Goal: Transaction & Acquisition: Purchase product/service

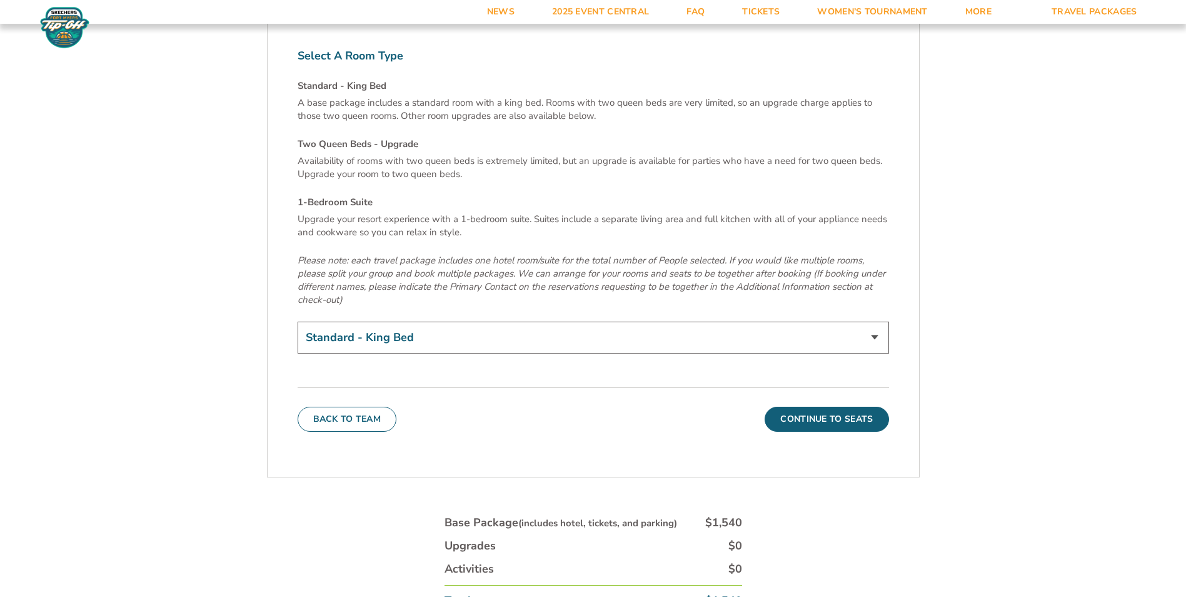
scroll to position [4315, 0]
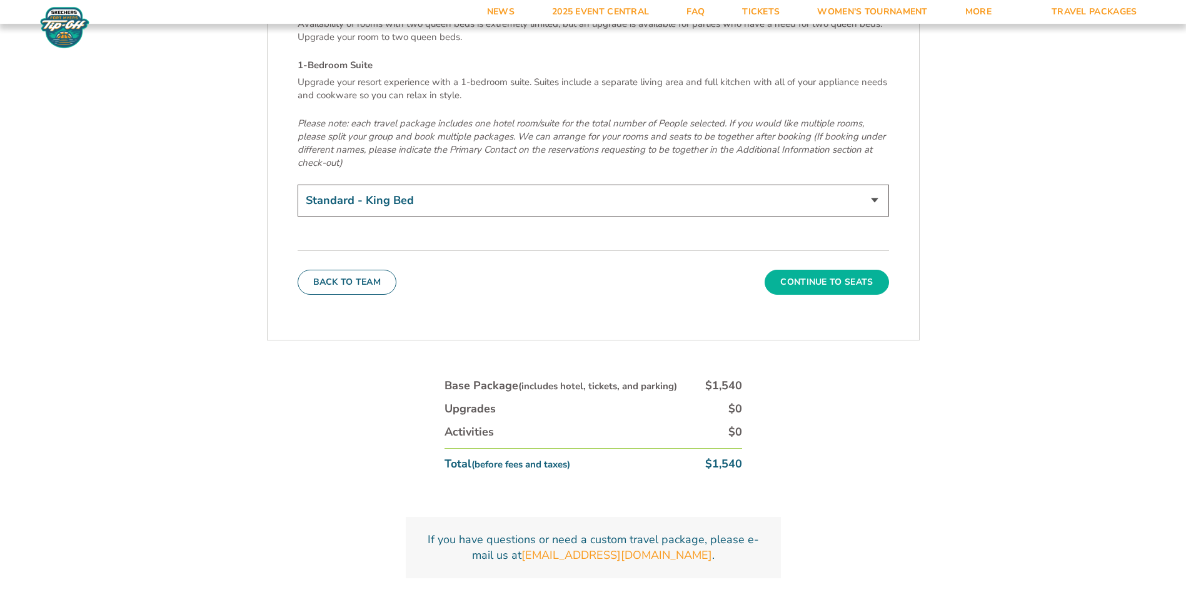
click at [786, 270] on button "Continue To Seats" at bounding box center [827, 282] width 124 height 25
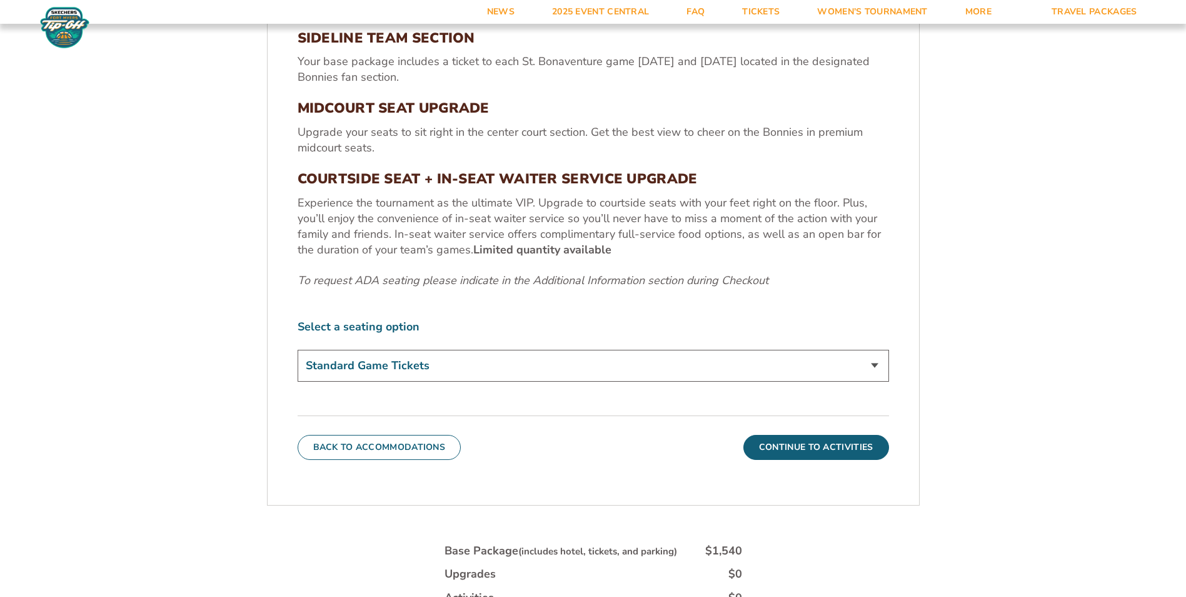
scroll to position [532, 0]
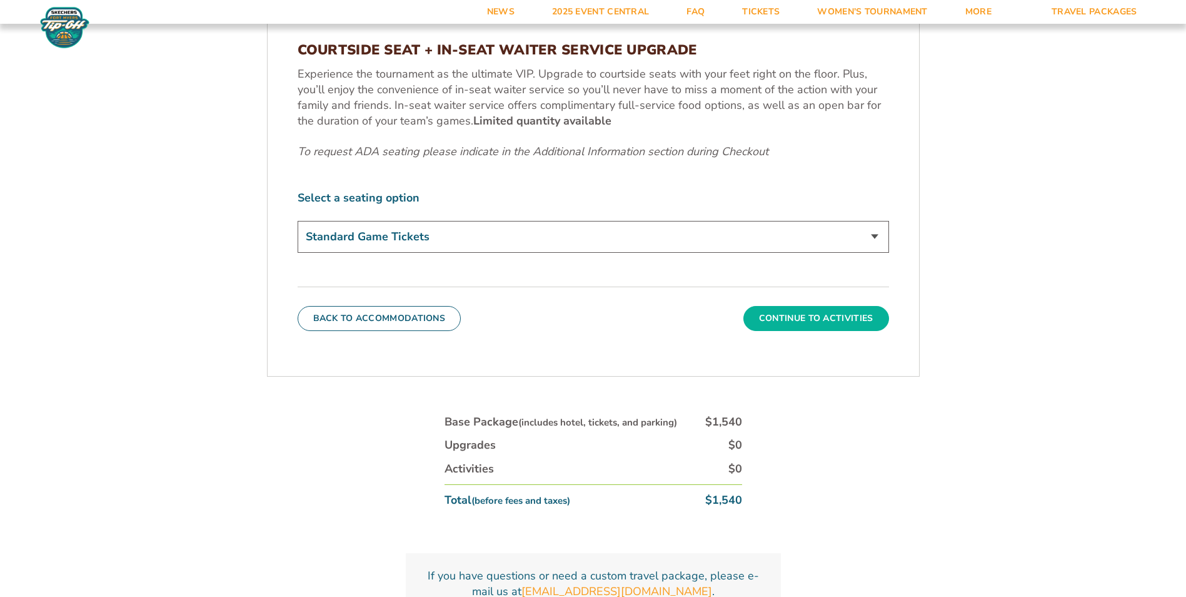
click at [786, 327] on button "Continue To Activities" at bounding box center [817, 318] width 146 height 25
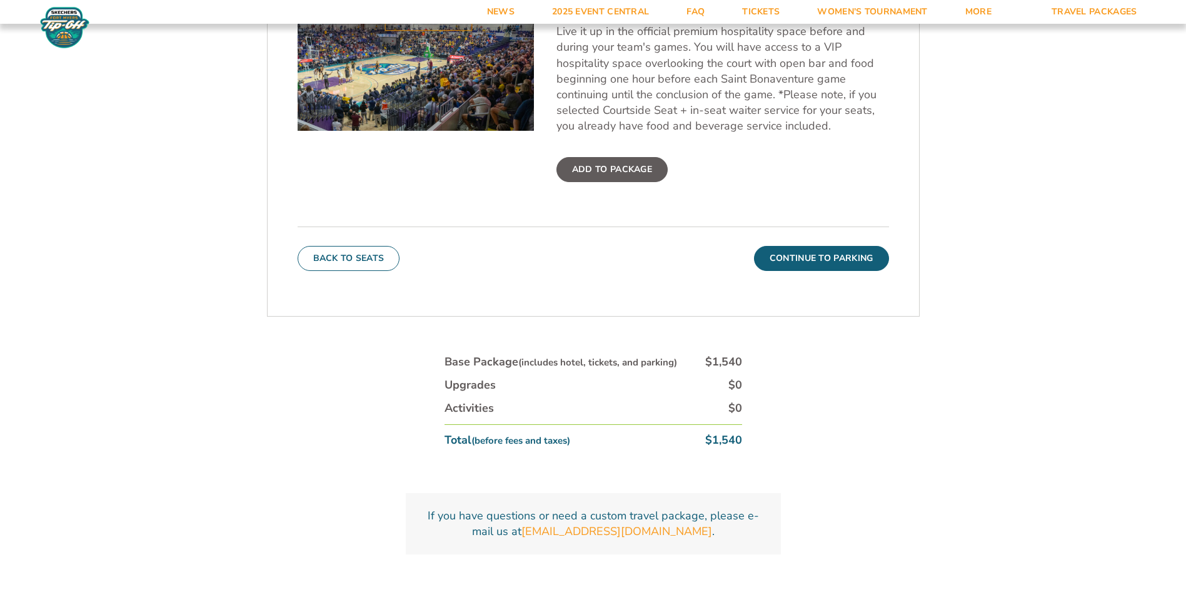
scroll to position [595, 0]
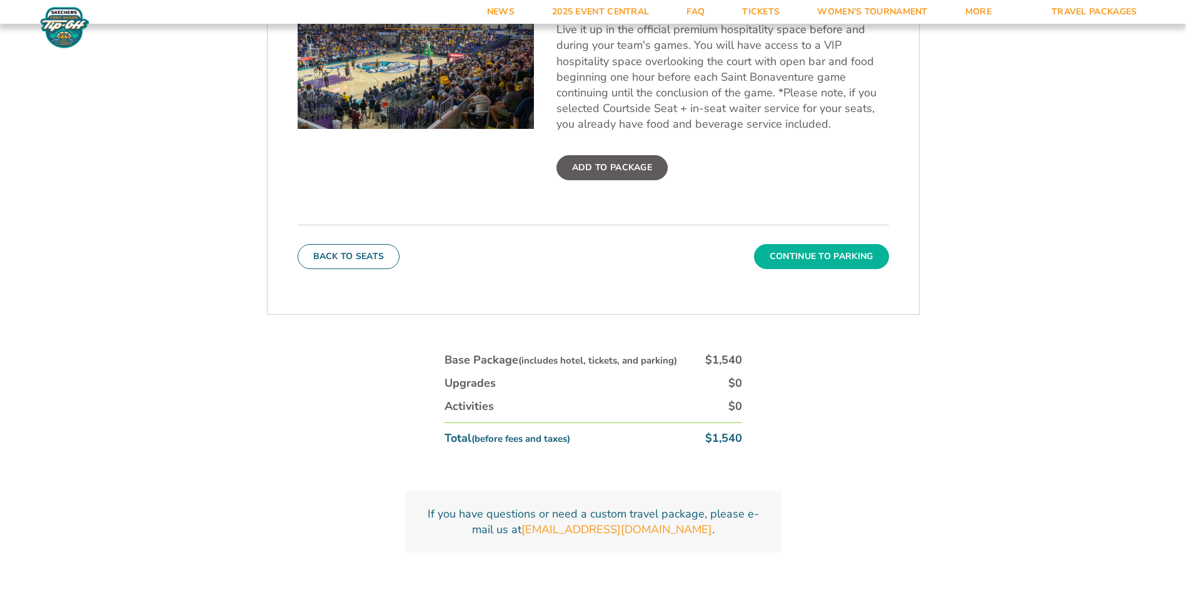
click at [786, 262] on button "Continue To Parking" at bounding box center [821, 256] width 135 height 25
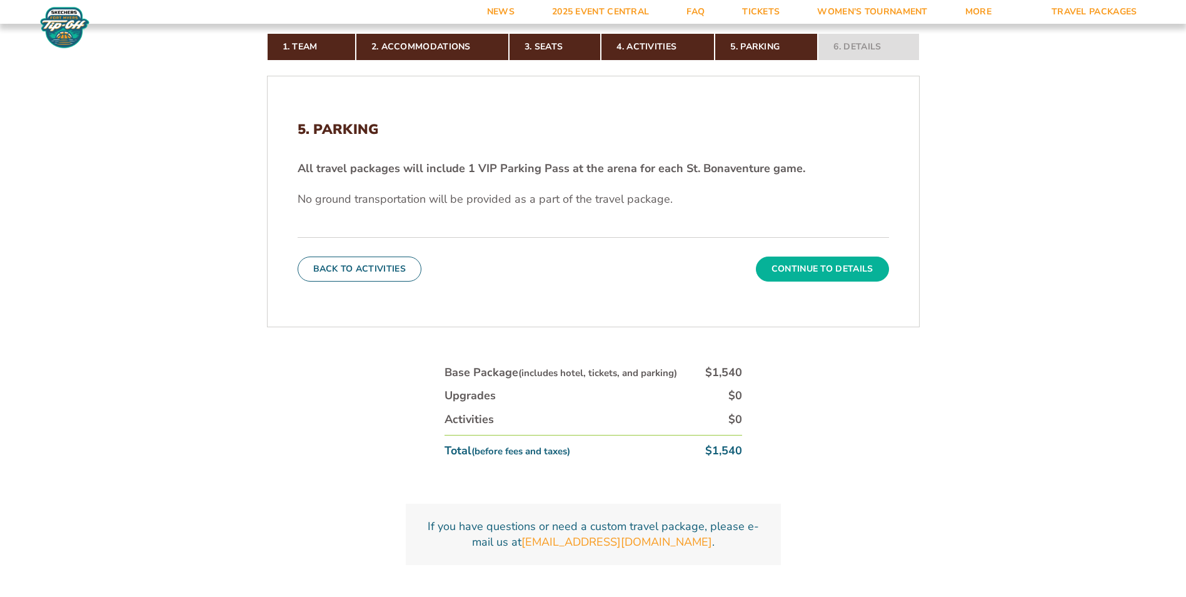
scroll to position [407, 0]
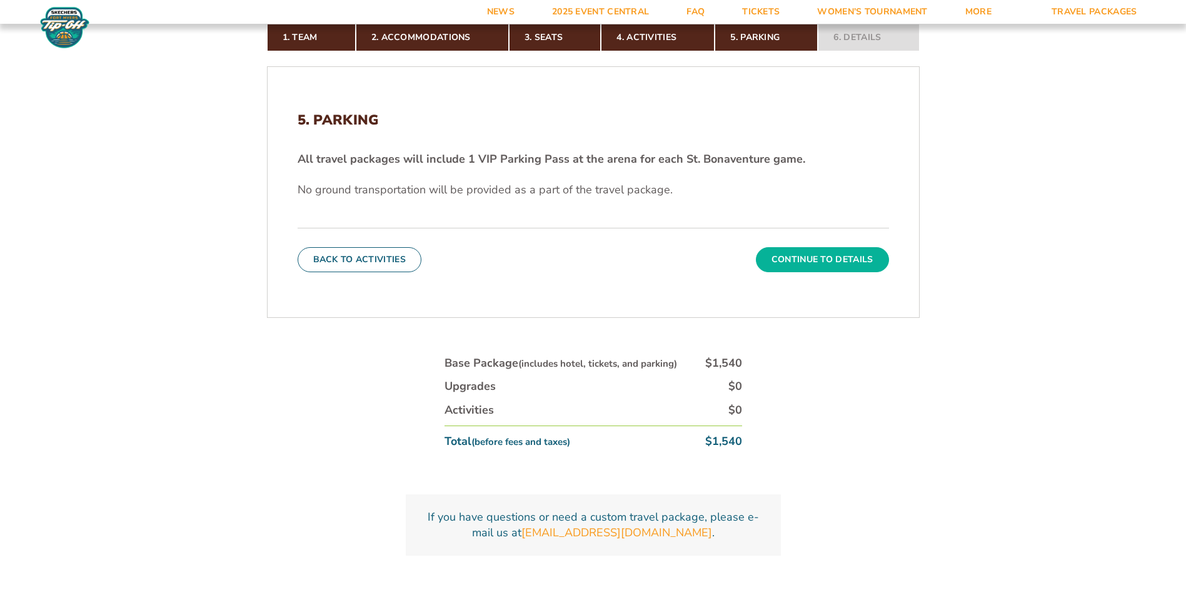
click at [786, 264] on button "Continue To Details" at bounding box center [822, 259] width 133 height 25
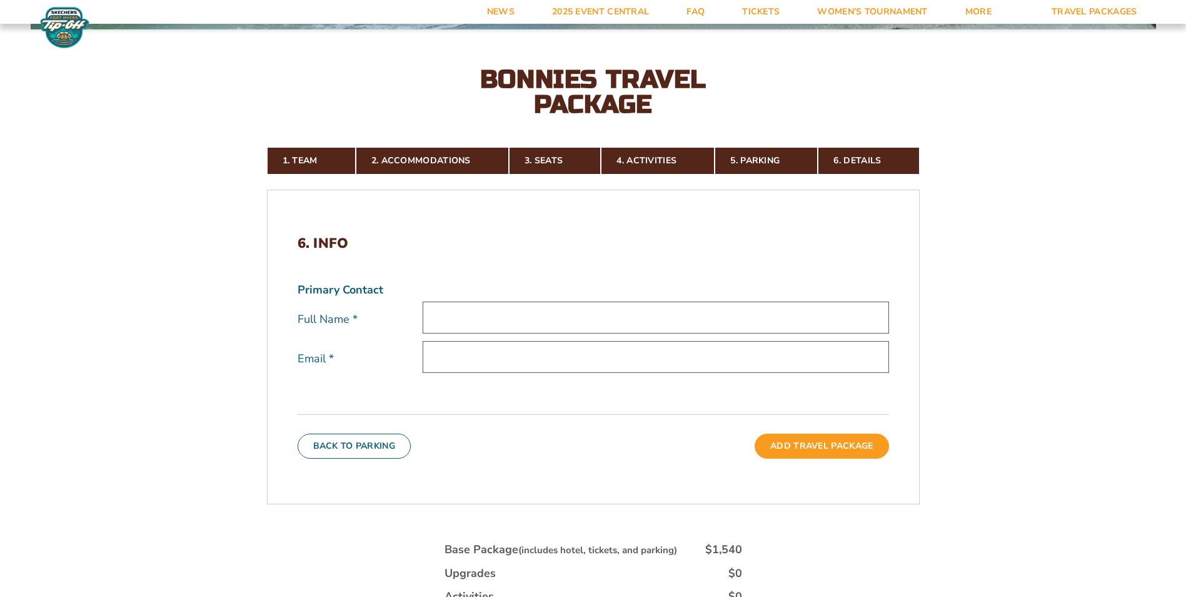
scroll to position [282, 0]
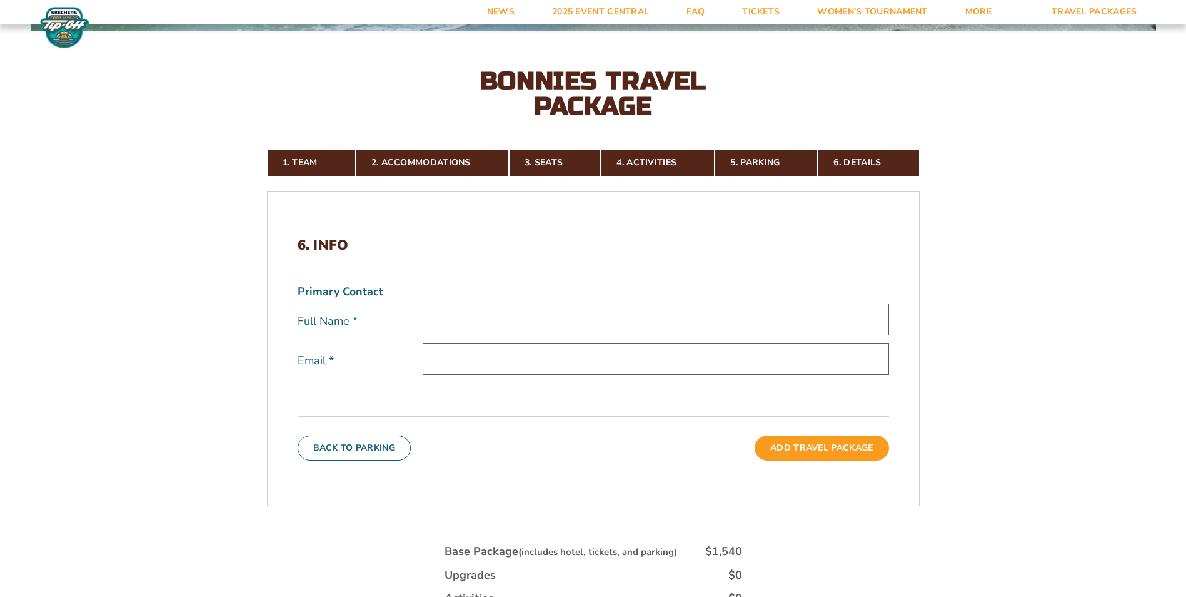
click at [363, 371] on div "6. Info Primary Contact Full Name * Email * Back To Parking Add Travel Package" at bounding box center [594, 348] width 652 height 283
click at [350, 371] on button "Back To Parking" at bounding box center [355, 447] width 114 height 25
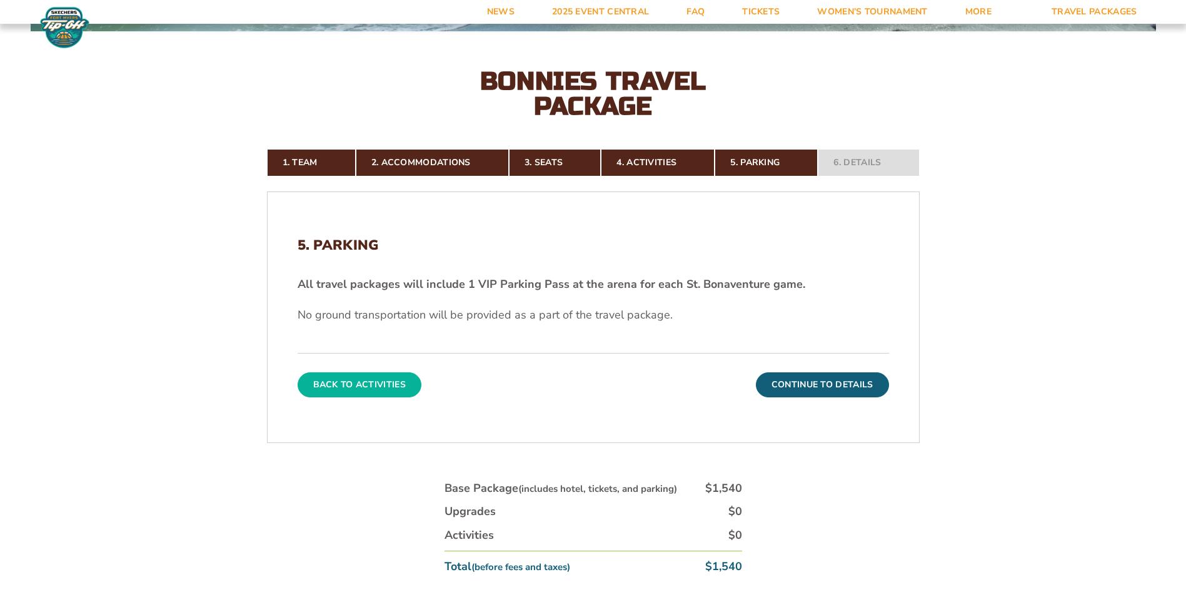
click at [363, 371] on button "Back To Activities" at bounding box center [360, 384] width 124 height 25
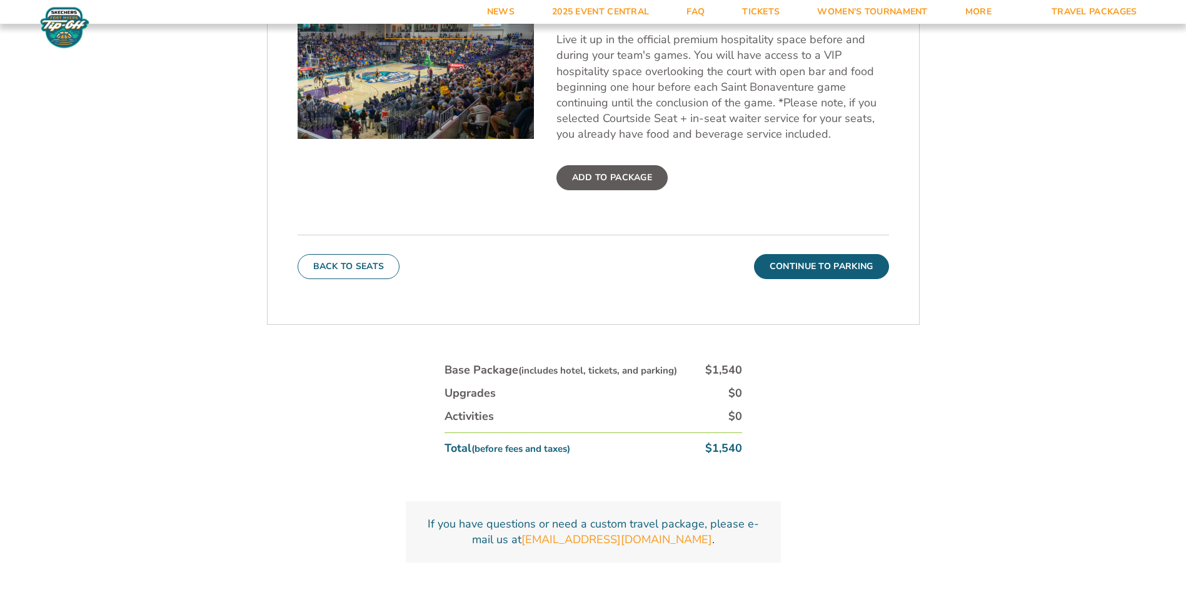
scroll to position [782, 0]
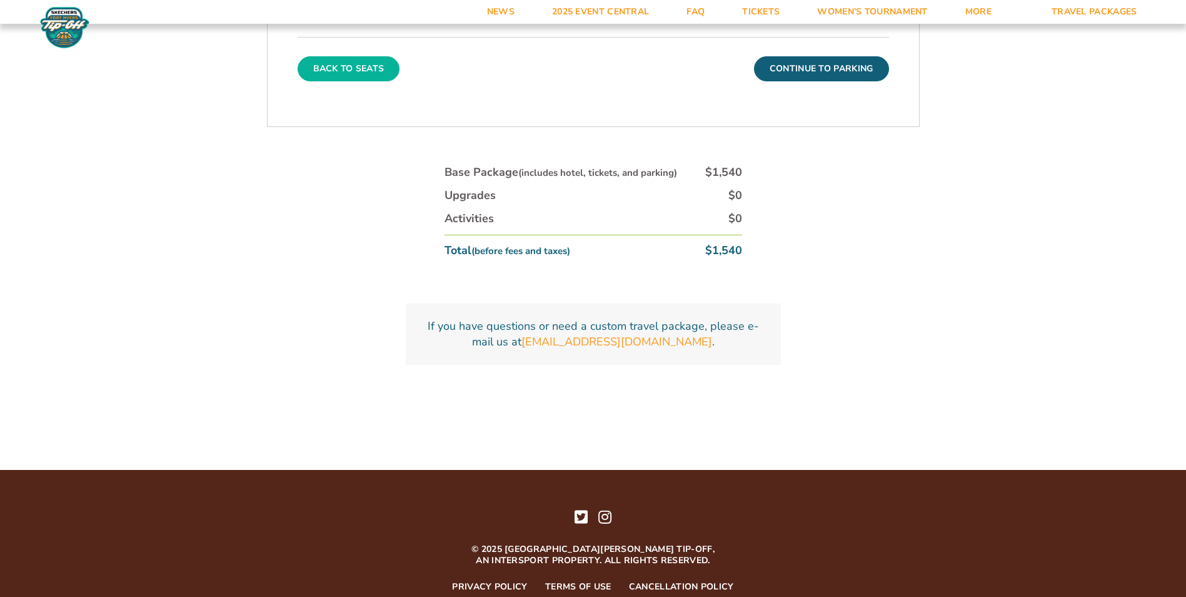
click at [342, 69] on button "Back To Seats" at bounding box center [349, 68] width 103 height 25
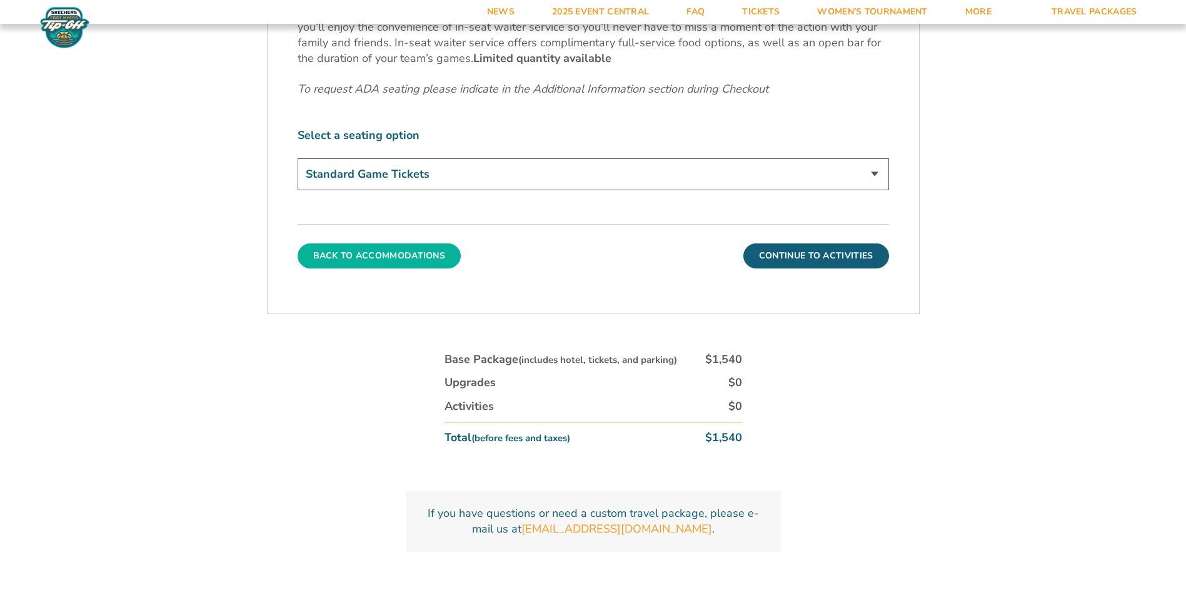
click at [326, 263] on button "Back To Accommodations" at bounding box center [380, 255] width 164 height 25
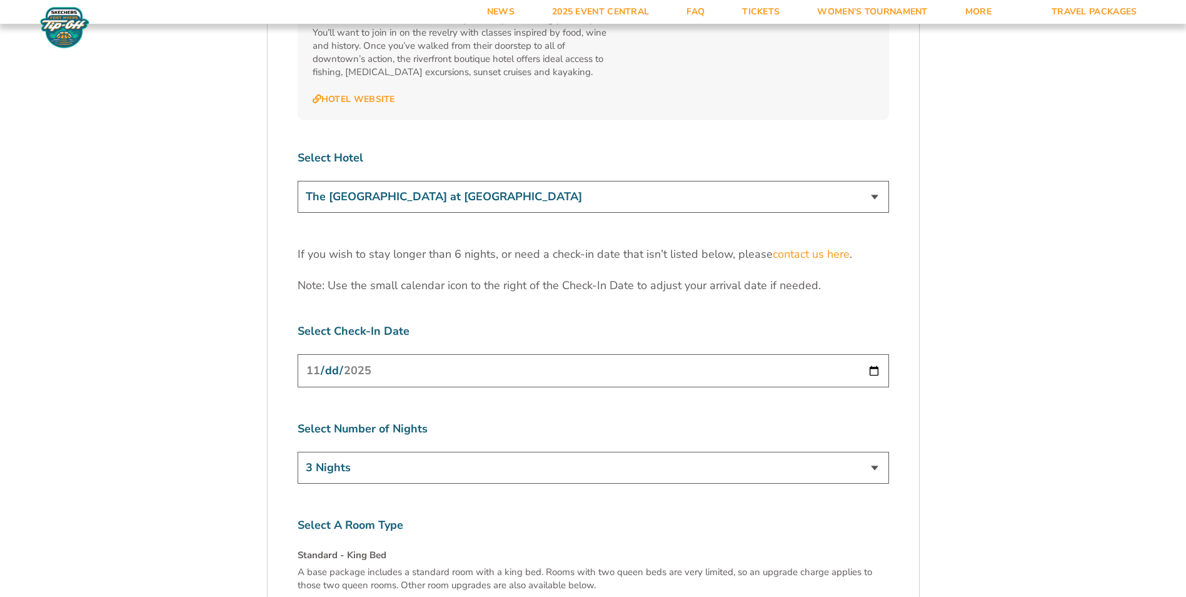
scroll to position [3847, 0]
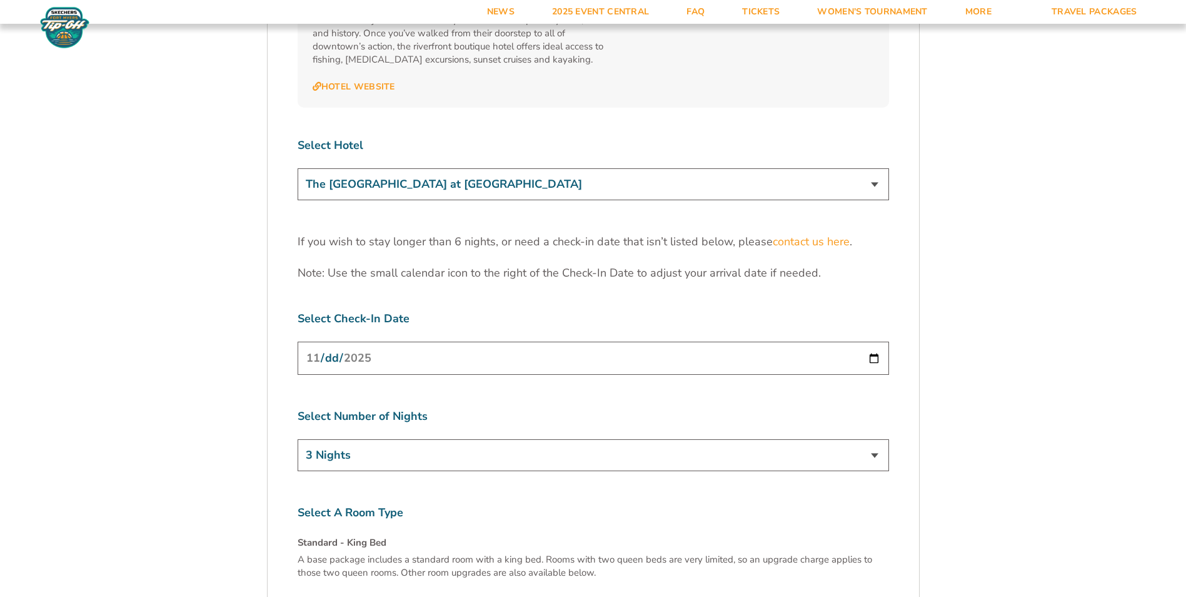
click at [433, 341] on input "2025-11-24" at bounding box center [594, 357] width 592 height 33
click at [786, 341] on input "2025-11-24" at bounding box center [594, 357] width 592 height 33
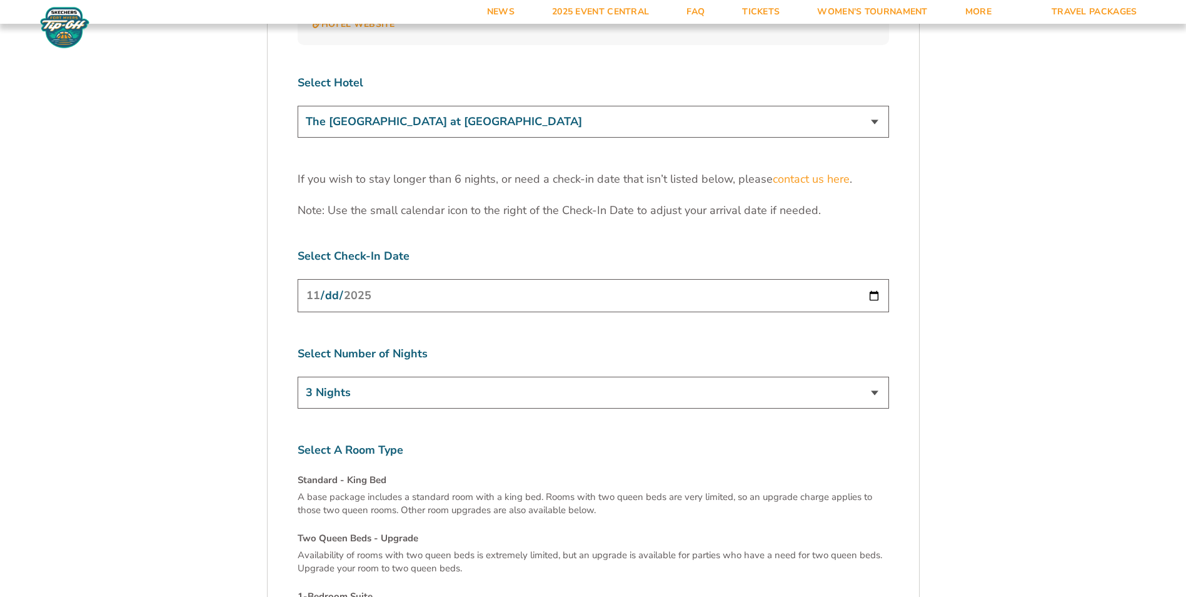
click at [786, 371] on select "3 Nights 4 Nights 5 Nights 6 Nights" at bounding box center [594, 393] width 592 height 32
click at [786, 279] on input "2025-11-23" at bounding box center [594, 295] width 592 height 33
type input "2025-11-24"
click at [786, 279] on input "2025-11-24" at bounding box center [594, 295] width 592 height 33
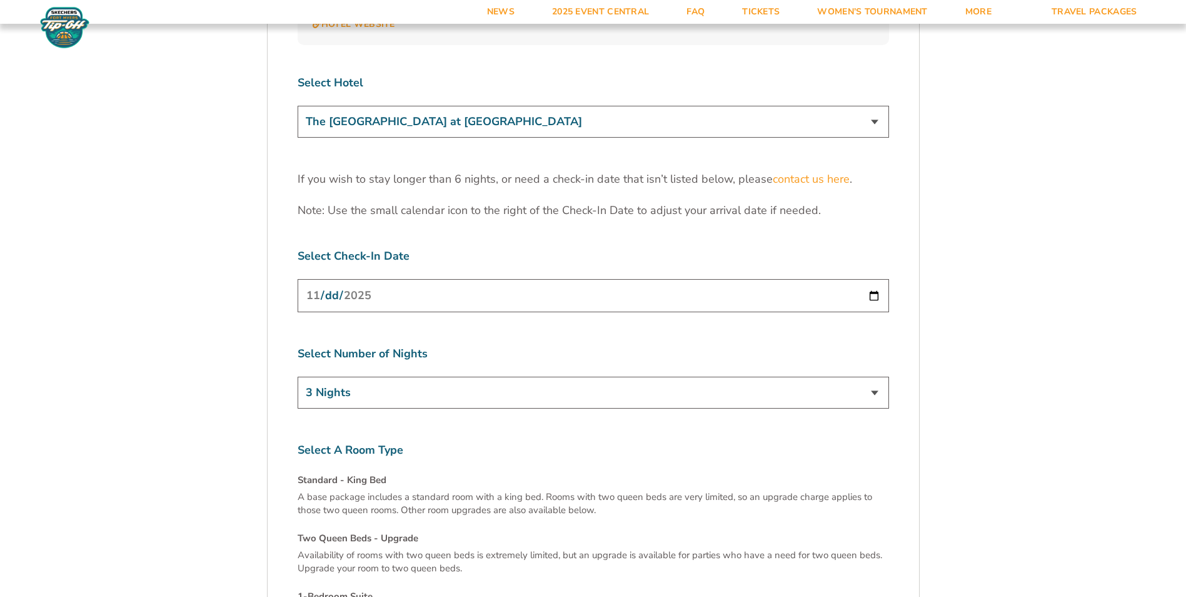
click at [786, 279] on input "2025-11-24" at bounding box center [594, 295] width 592 height 33
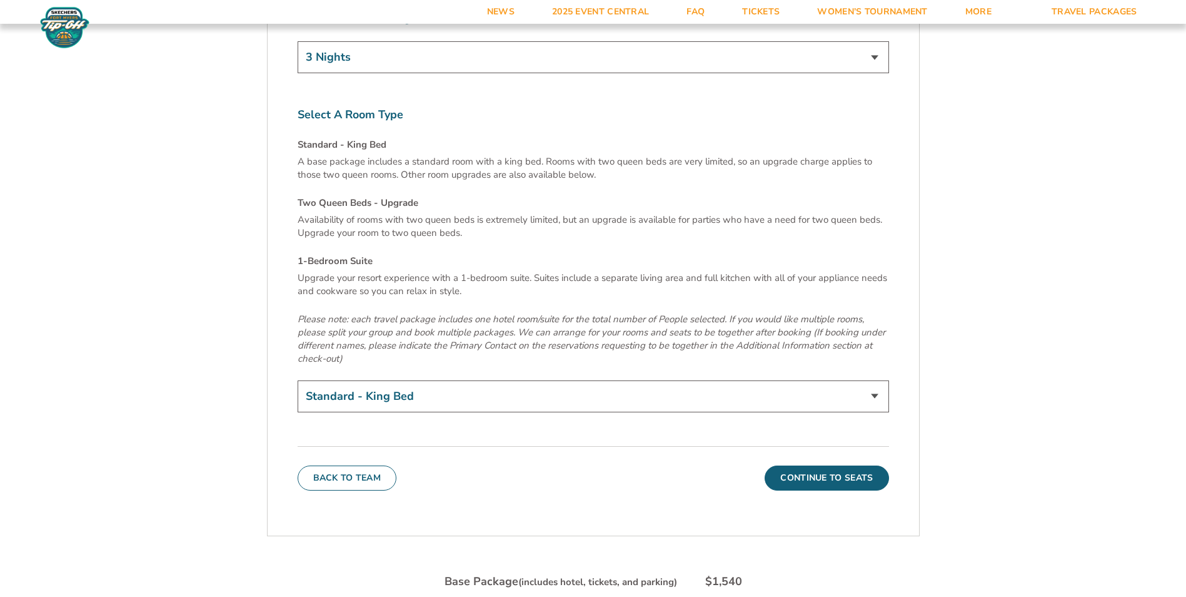
scroll to position [4285, 0]
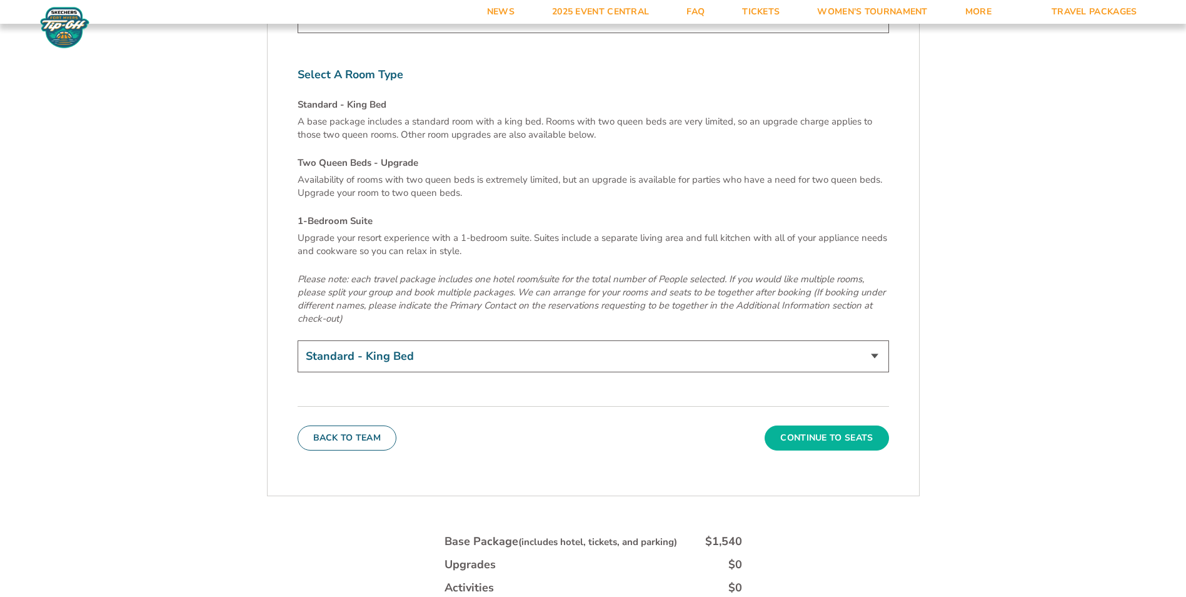
click at [786, 371] on button "Continue To Seats" at bounding box center [827, 437] width 124 height 25
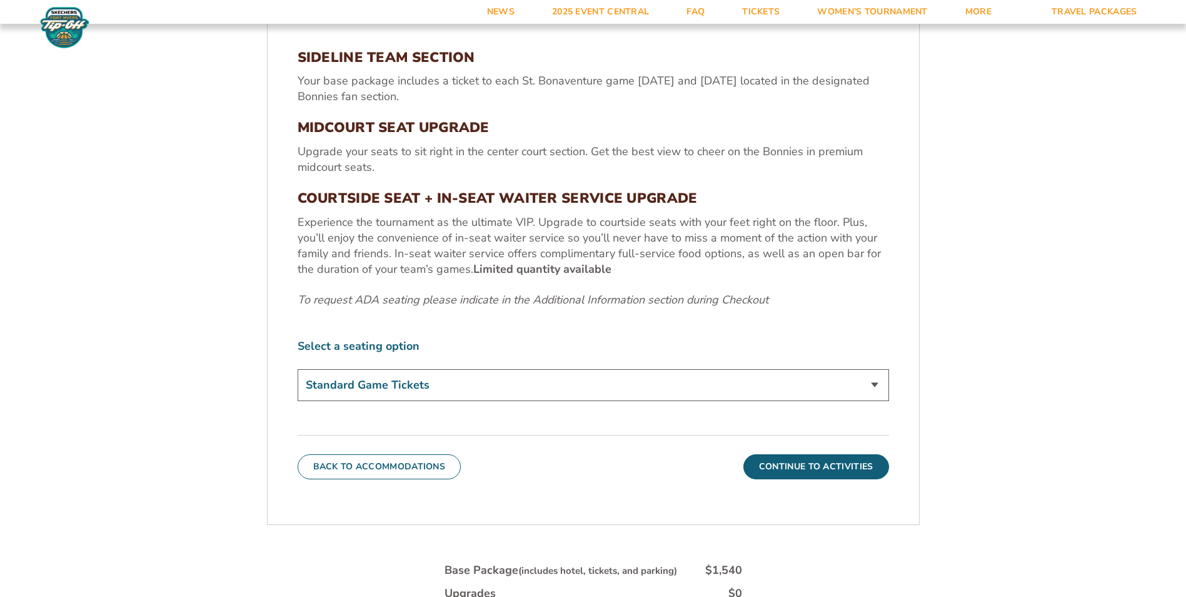
scroll to position [532, 0]
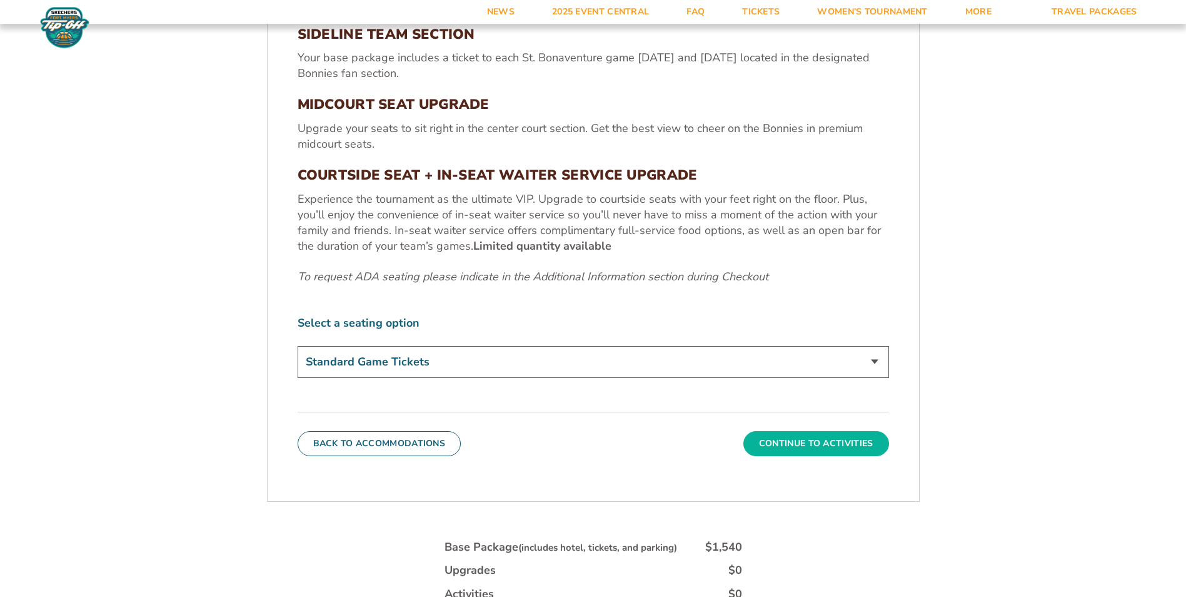
click at [786, 371] on button "Continue To Activities" at bounding box center [817, 443] width 146 height 25
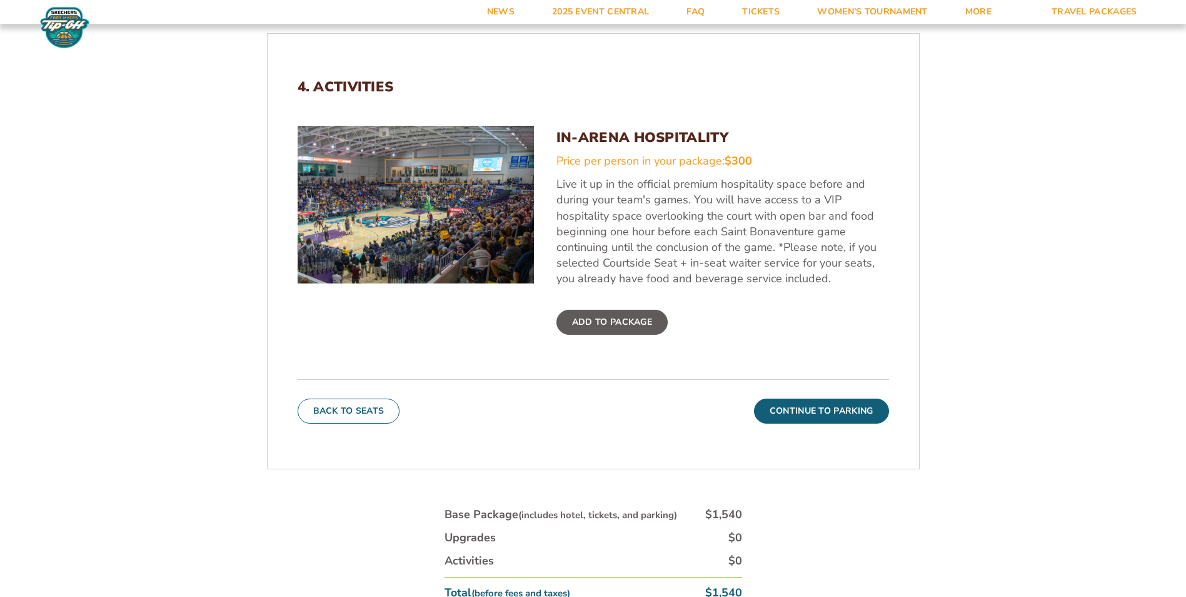
scroll to position [470, 0]
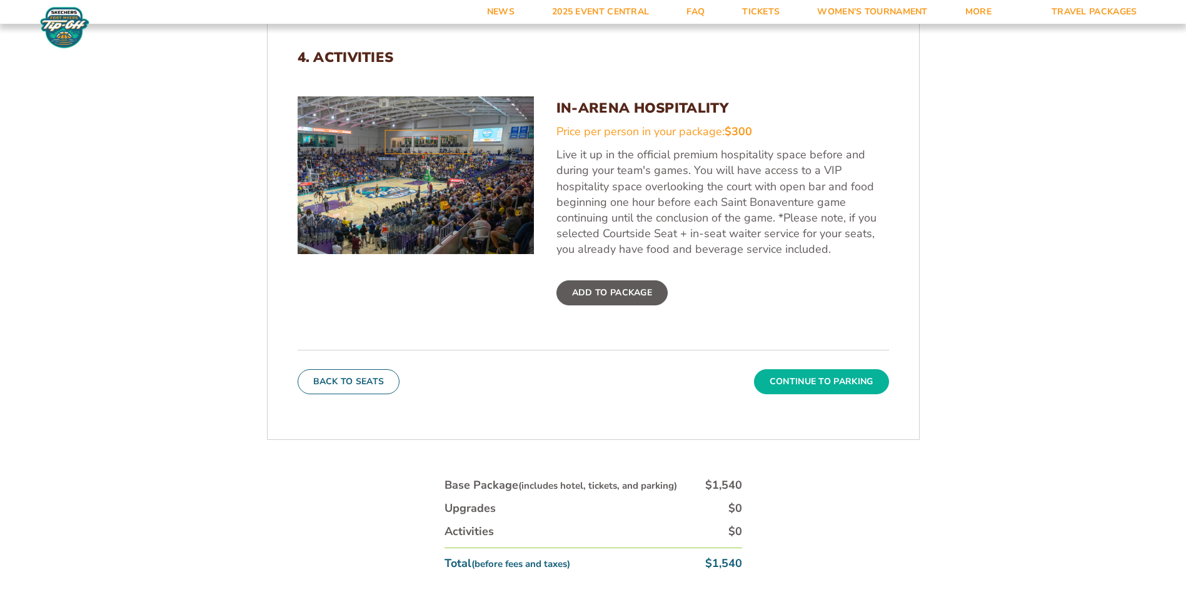
click at [786, 371] on button "Continue To Parking" at bounding box center [821, 381] width 135 height 25
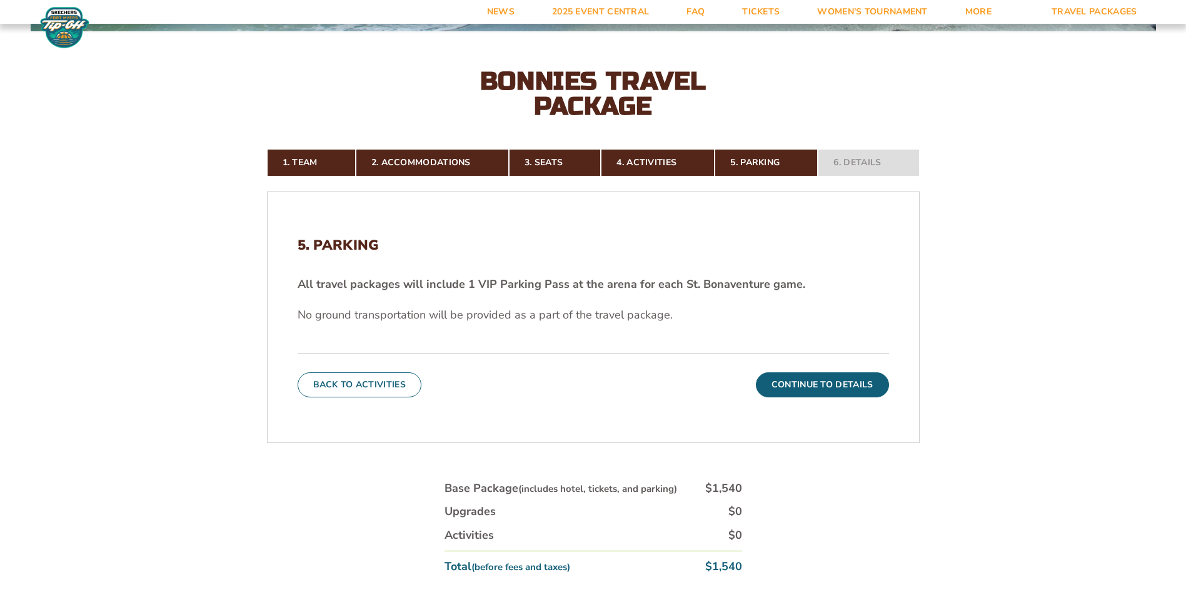
scroll to position [345, 0]
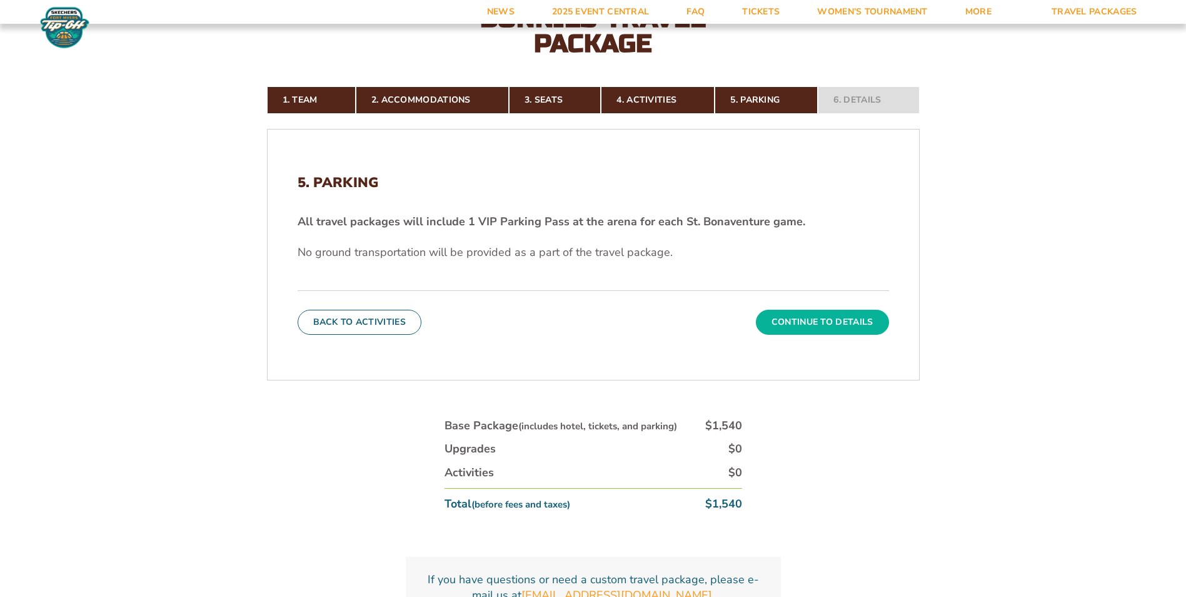
click at [786, 321] on button "Continue To Details" at bounding box center [822, 322] width 133 height 25
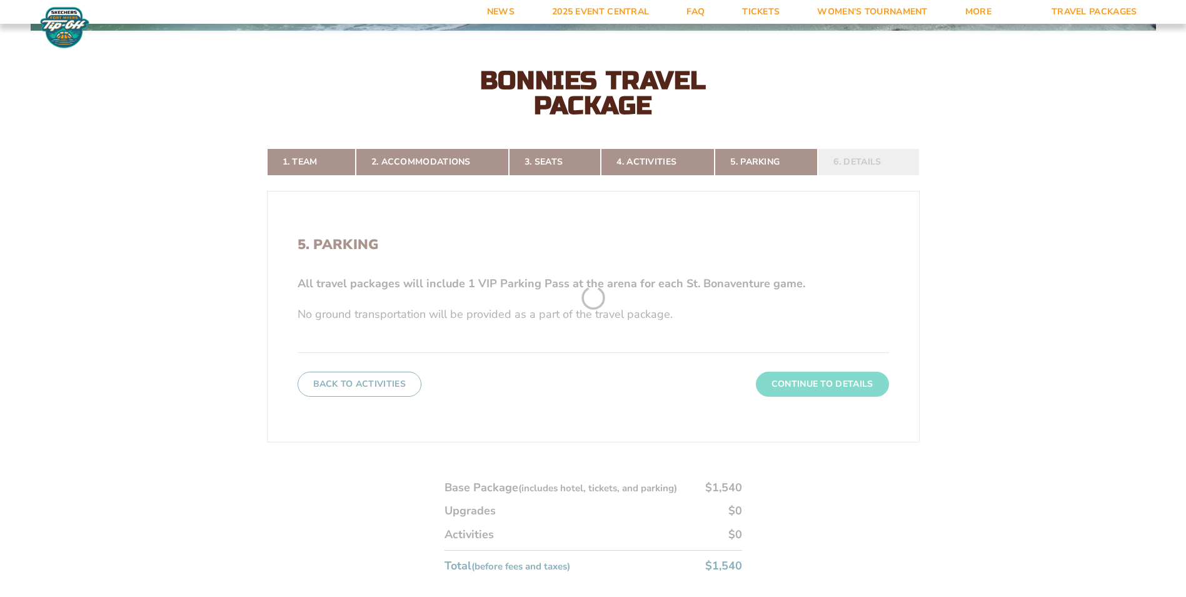
scroll to position [282, 0]
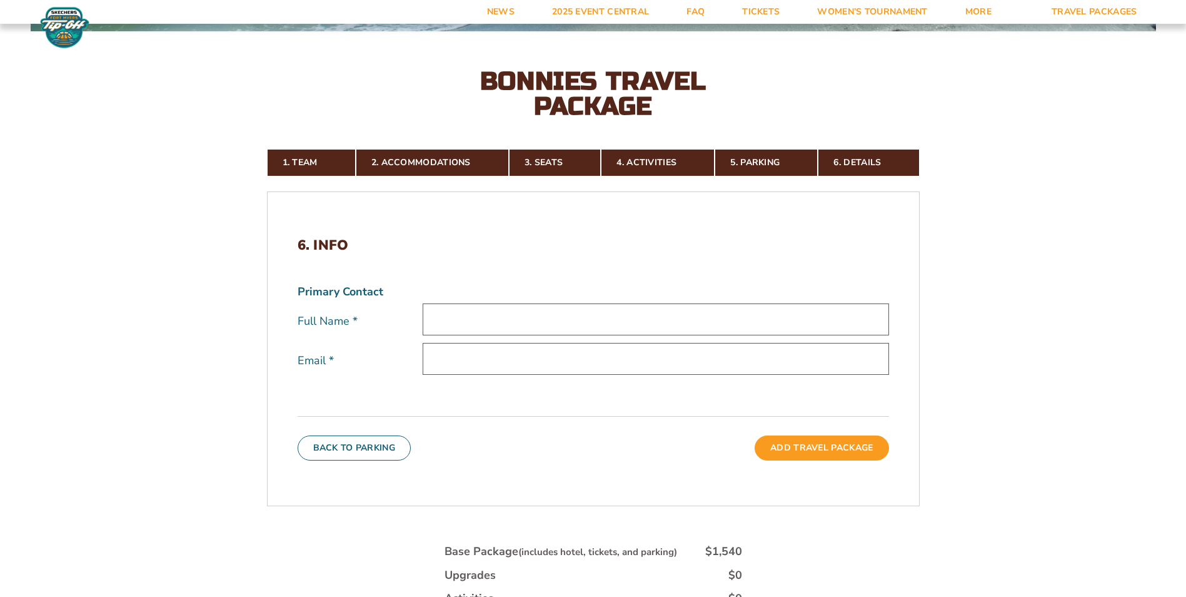
click at [531, 322] on input "text" at bounding box center [656, 319] width 467 height 32
click at [482, 322] on input "Robert Baretta" at bounding box center [656, 319] width 467 height 32
type input "Robert Beretta"
click at [478, 359] on input "email" at bounding box center [656, 359] width 467 height 32
click at [462, 358] on input "This field is required." at bounding box center [593, 359] width 341 height 32
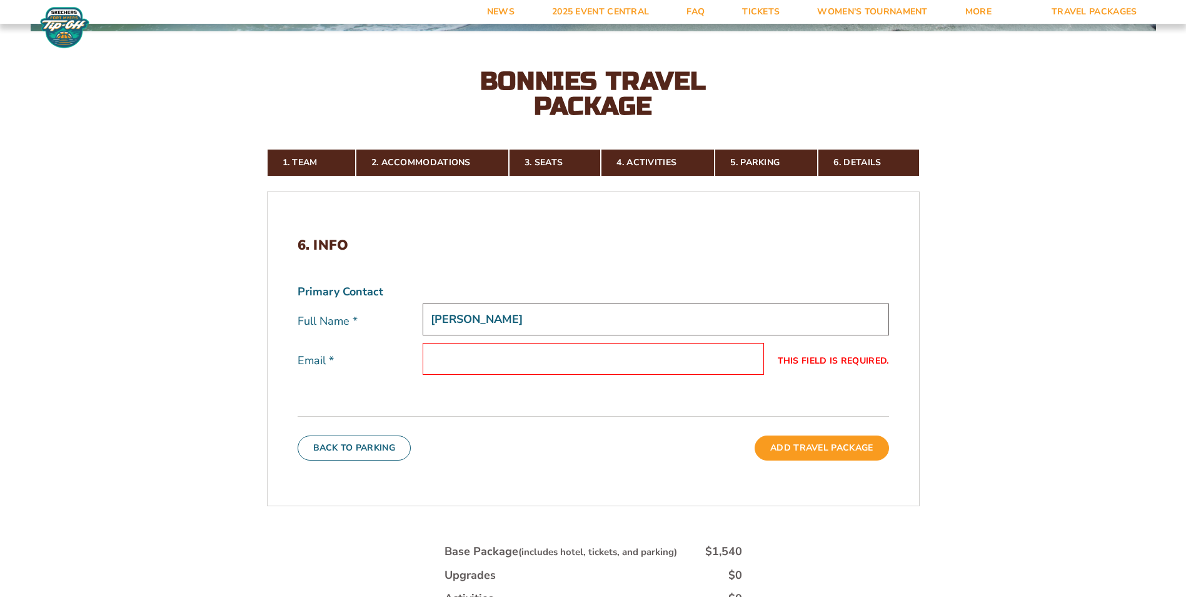
paste input "bberetta@sbu.edu"
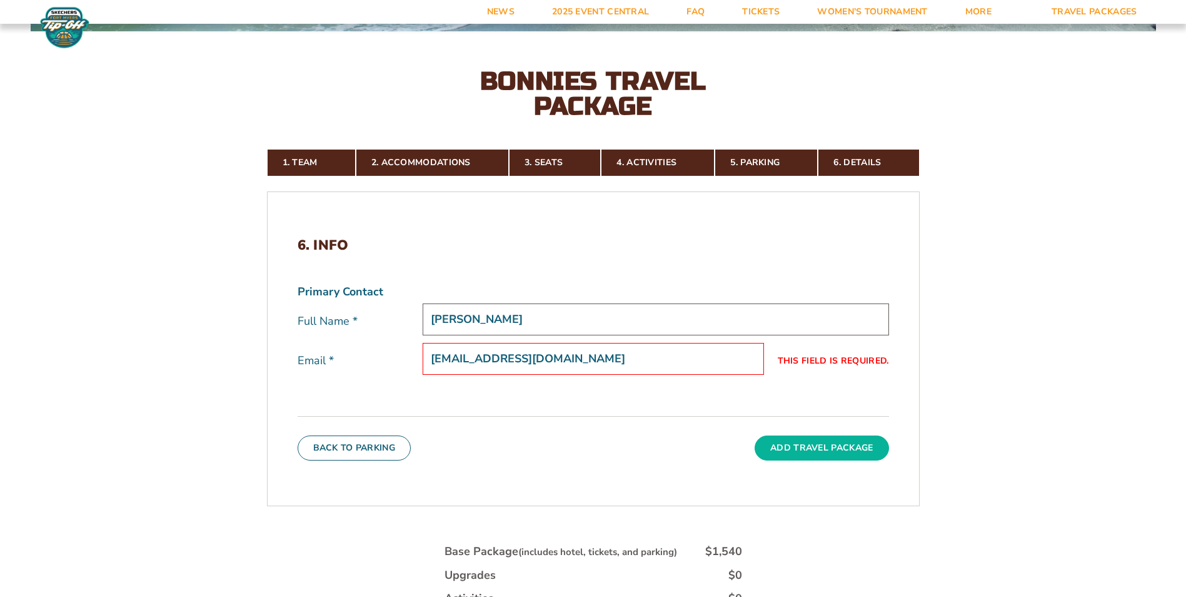
type input "bberetta@sbu.edu"
click at [786, 371] on button "Add Travel Package" at bounding box center [822, 447] width 134 height 25
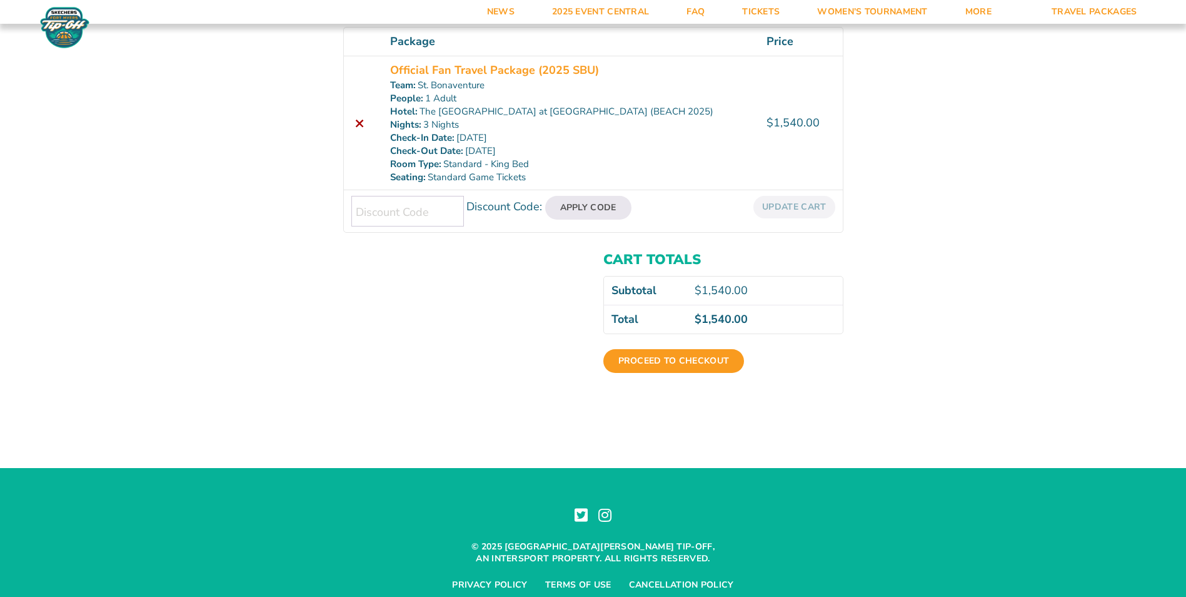
scroll to position [250, 0]
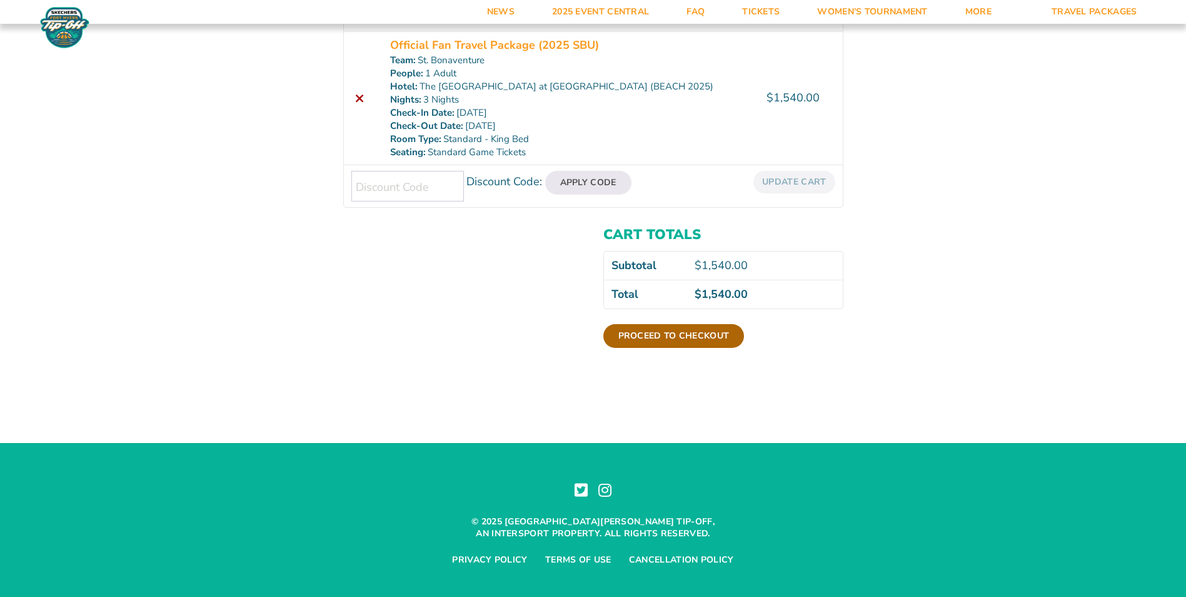
click at [695, 338] on link "Proceed to checkout" at bounding box center [674, 336] width 141 height 24
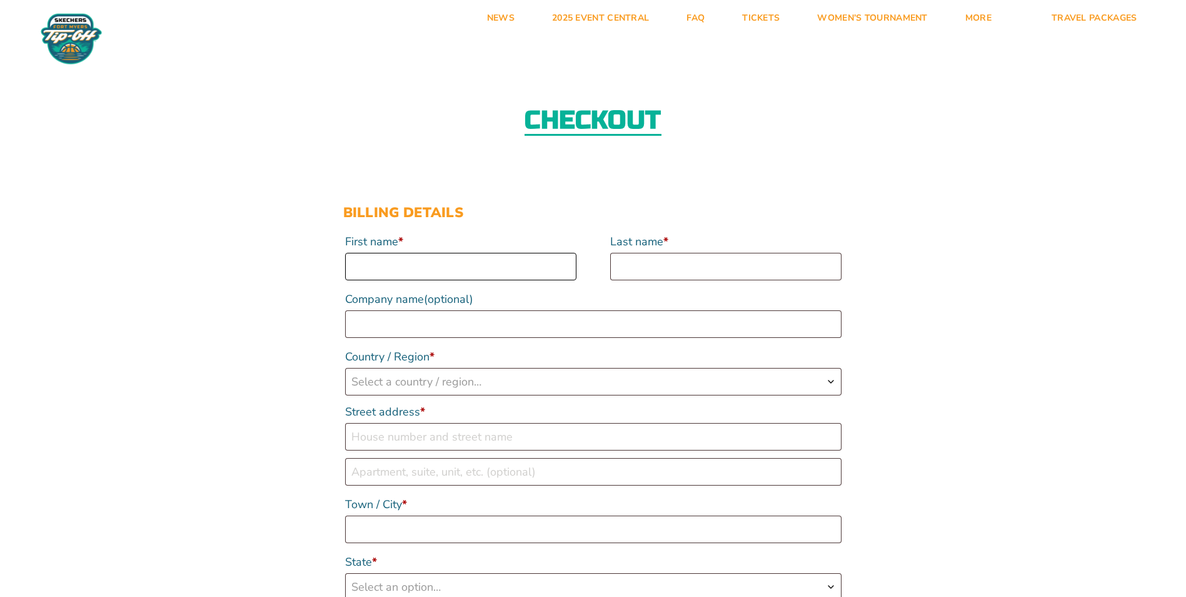
click at [480, 271] on input "First name *" at bounding box center [460, 267] width 231 height 28
type input "Kathy"
type input "Parmentier"
type input "St. Bonaventure University"
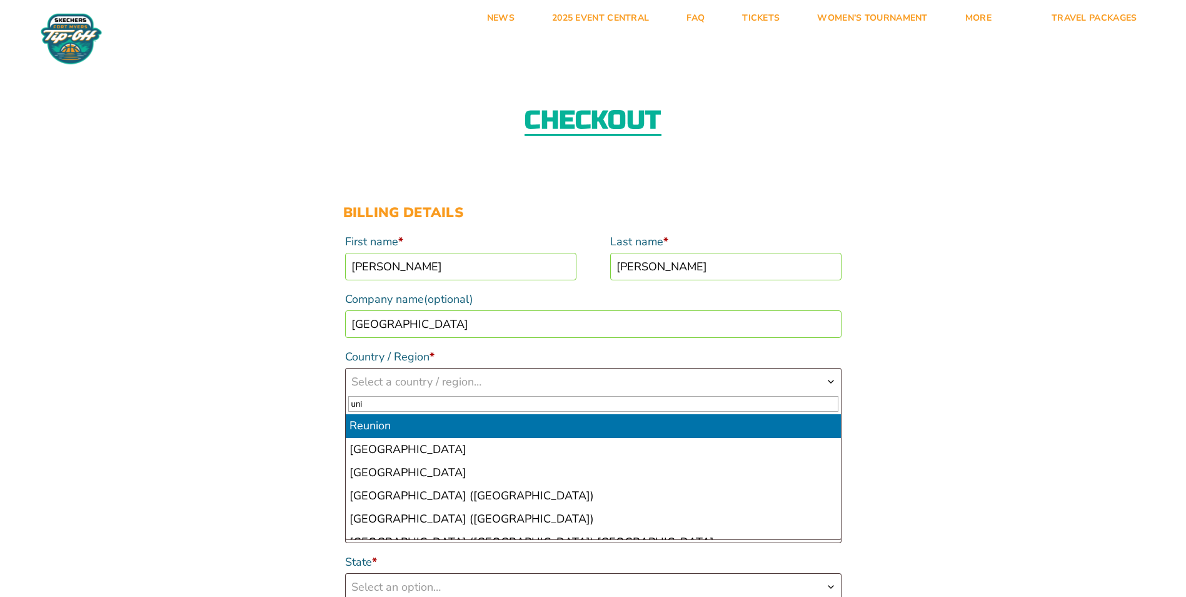
type input "uni"
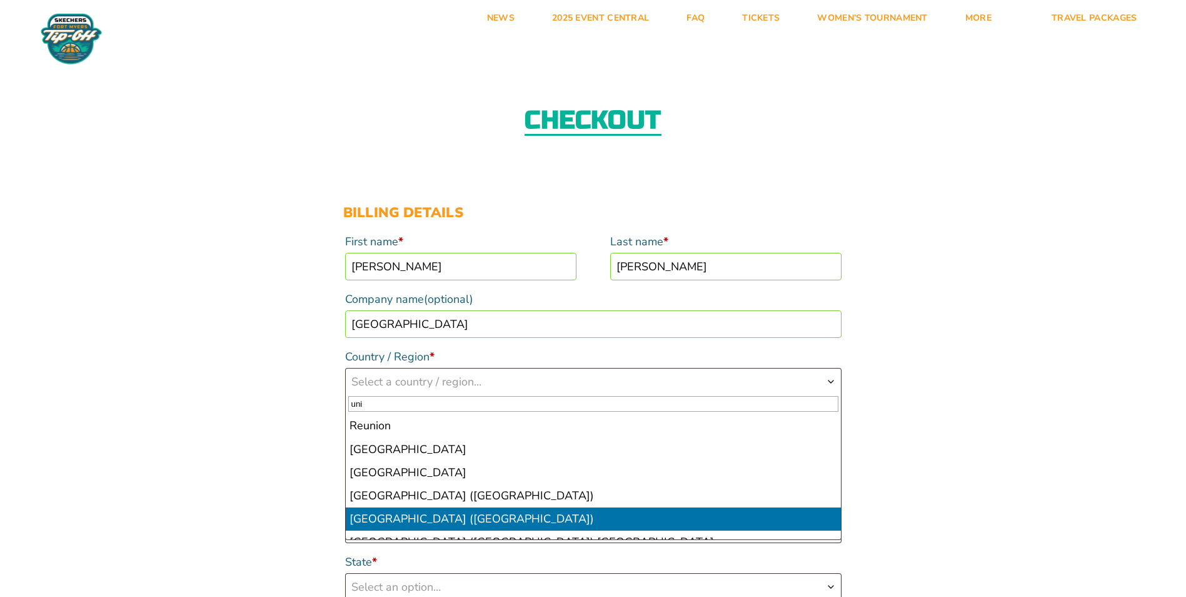
select select "US"
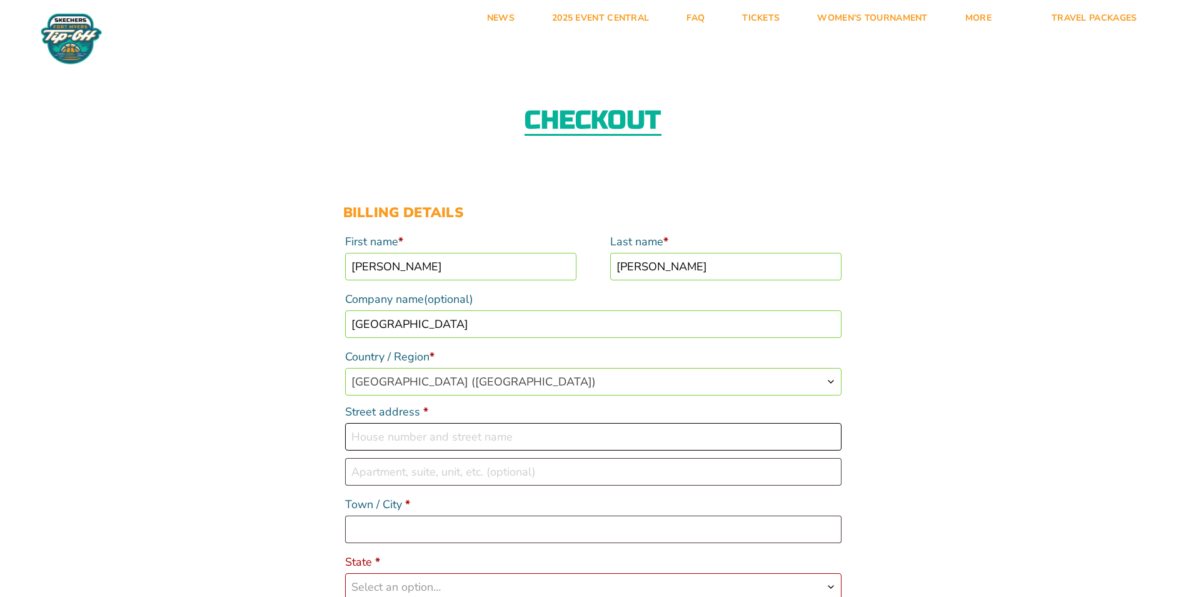
click at [407, 442] on input "Street address *" at bounding box center [593, 437] width 497 height 28
type input "3261 West State St"
type input "St. Bonaventure"
select select "NY"
type input "14778"
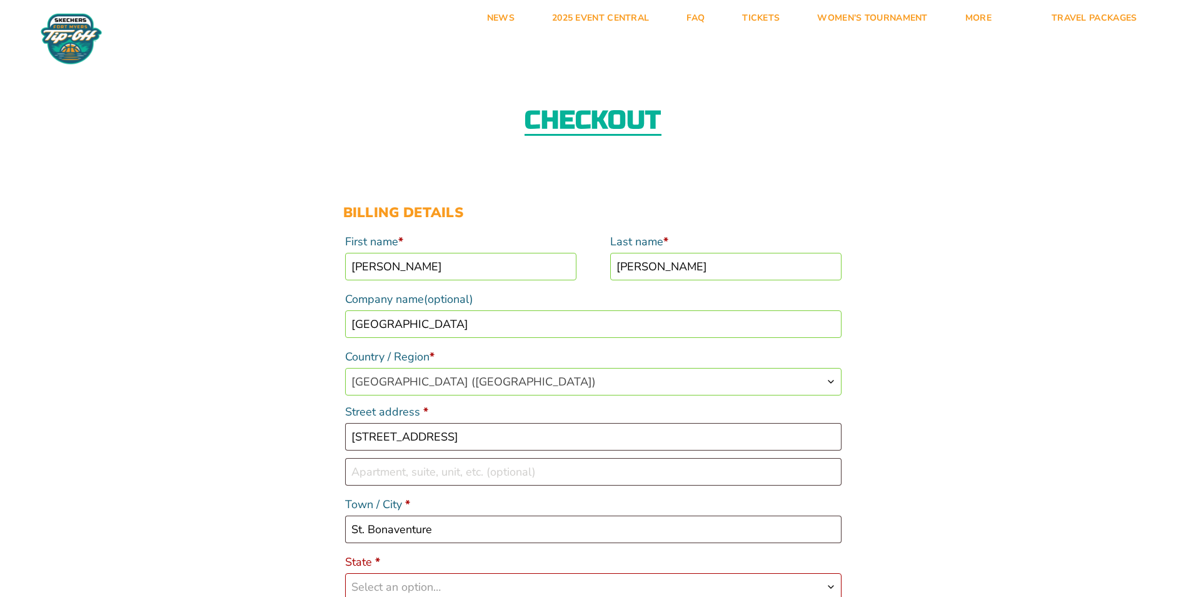
type input "17163752501"
type input "kparment@sbu.edu"
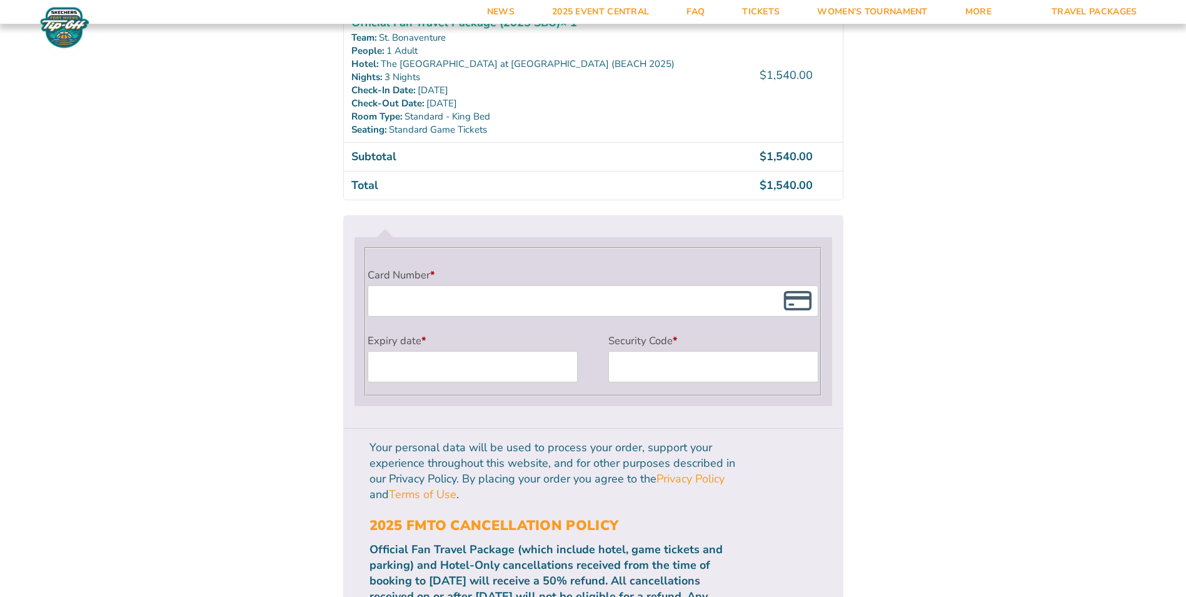
scroll to position [1004, 0]
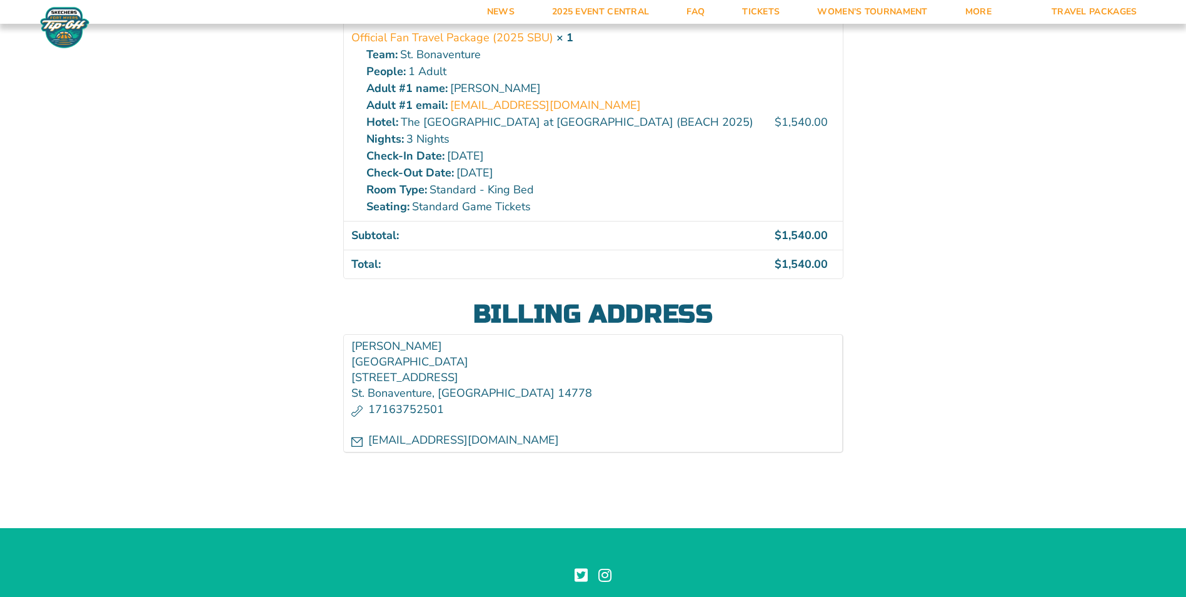
scroll to position [88, 0]
